Goal: Task Accomplishment & Management: Manage account settings

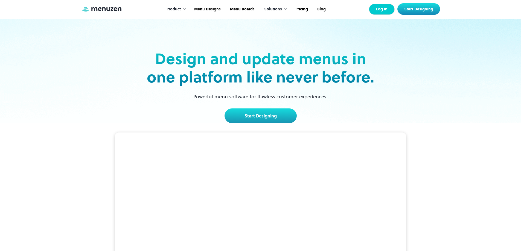
click at [384, 10] on link "Log In" at bounding box center [382, 9] width 26 height 11
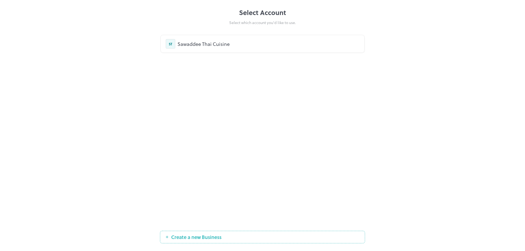
drag, startPoint x: 217, startPoint y: 45, endPoint x: 233, endPoint y: 45, distance: 15.3
click at [217, 45] on div "Sawaddee Thai Cuisine" at bounding box center [268, 43] width 182 height 7
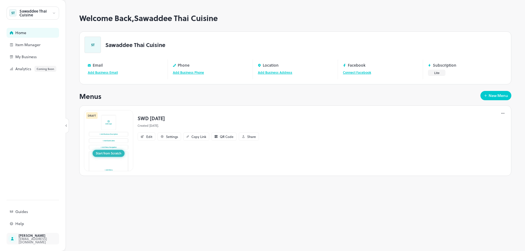
click at [27, 238] on div "tpharn@yahoo.com" at bounding box center [44, 240] width 51 height 7
click at [442, 67] on p "Subscription" at bounding box center [445, 65] width 24 height 4
click at [449, 72] on link "Manage" at bounding box center [454, 72] width 13 height 5
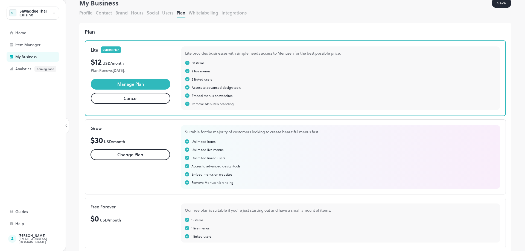
scroll to position [24, 0]
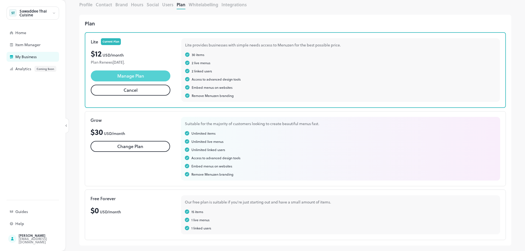
click at [141, 74] on span "Manage Plan" at bounding box center [130, 76] width 27 height 7
